Goal: Task Accomplishment & Management: Manage account settings

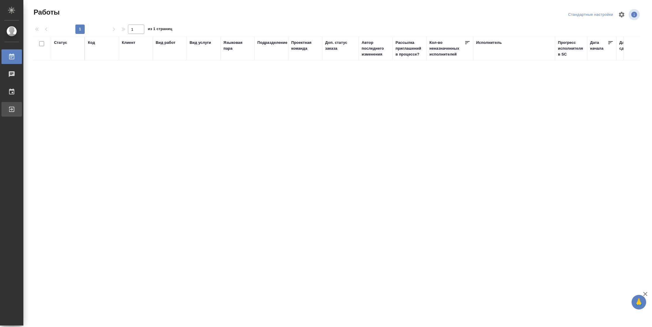
click at [12, 106] on div "Выйти" at bounding box center [4, 109] width 15 height 9
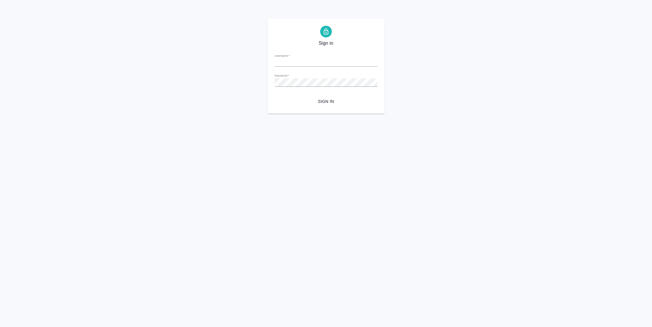
type input "[PERSON_NAME][EMAIL_ADDRESS][DOMAIN_NAME]"
click at [321, 102] on span "Sign in" at bounding box center [325, 101] width 93 height 7
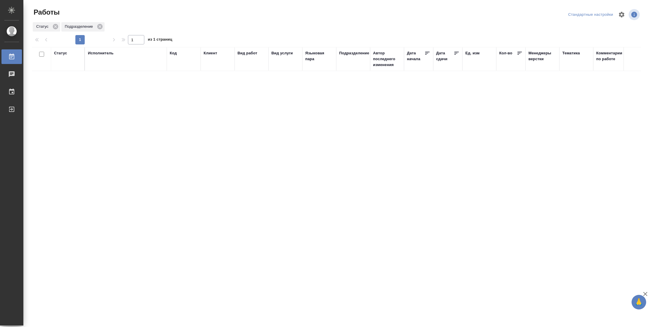
click at [60, 53] on div "Статус" at bounding box center [60, 53] width 13 height 6
click at [68, 80] on div "Подбор Готов к работе" at bounding box center [62, 70] width 17 height 23
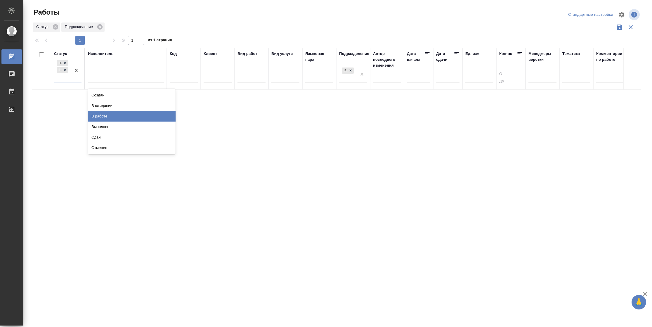
click at [110, 115] on div "В работе" at bounding box center [132, 116] width 88 height 11
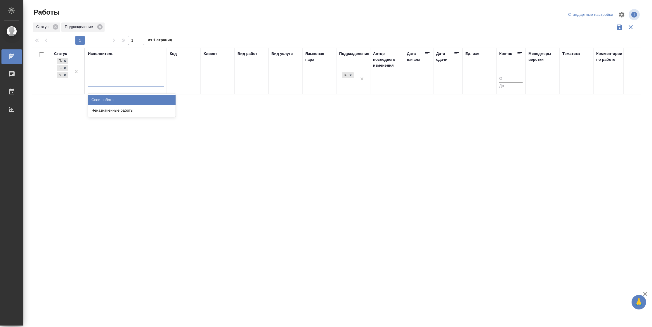
click at [117, 86] on div at bounding box center [126, 81] width 76 height 11
click at [115, 98] on div "Свои работы" at bounding box center [132, 100] width 88 height 11
click at [65, 86] on div "Подбор Готов к работе В работе" at bounding box center [67, 72] width 27 height 31
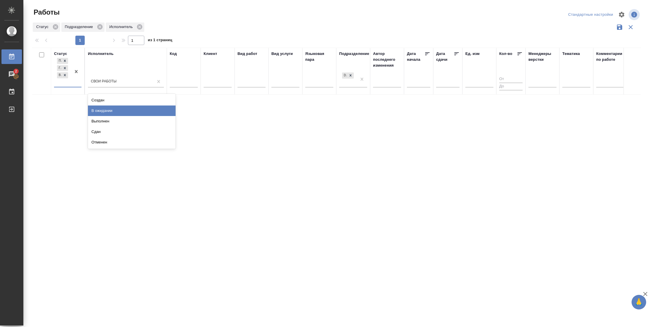
click at [108, 110] on div "В ожидании" at bounding box center [132, 110] width 88 height 11
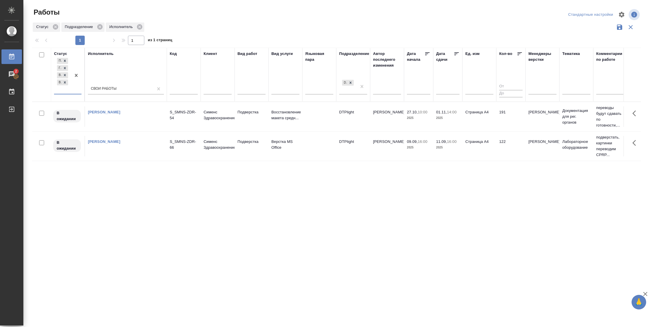
click at [455, 54] on icon at bounding box center [457, 54] width 6 height 6
